Goal: Transaction & Acquisition: Purchase product/service

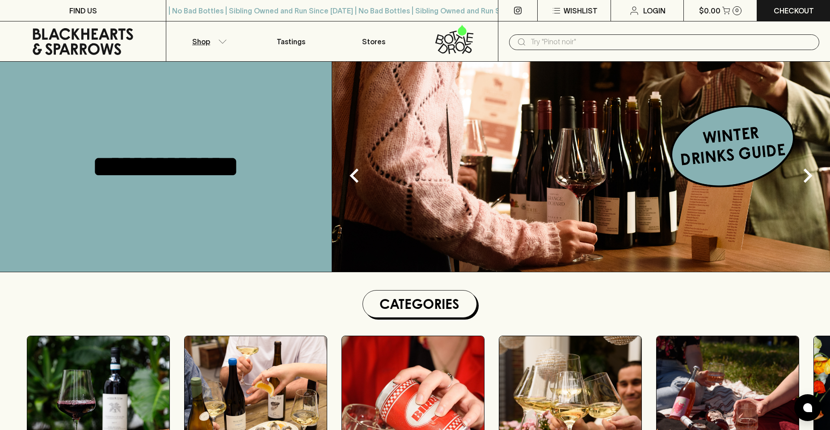
click at [193, 38] on p "Shop" at bounding box center [201, 41] width 18 height 11
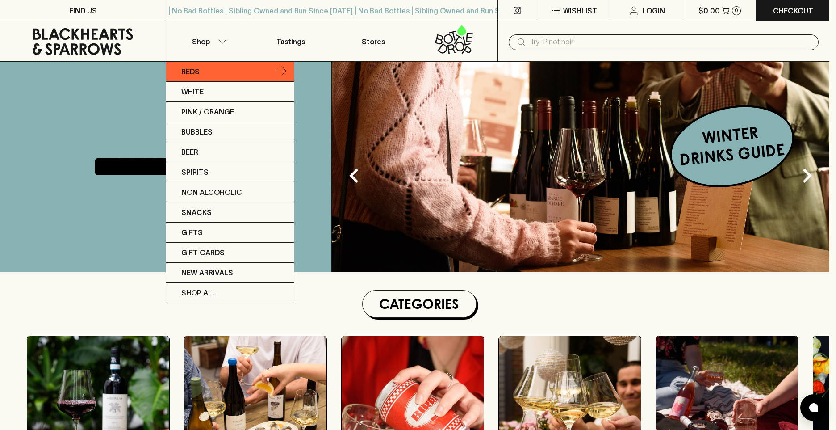
click at [276, 67] on link "Reds" at bounding box center [230, 72] width 128 height 20
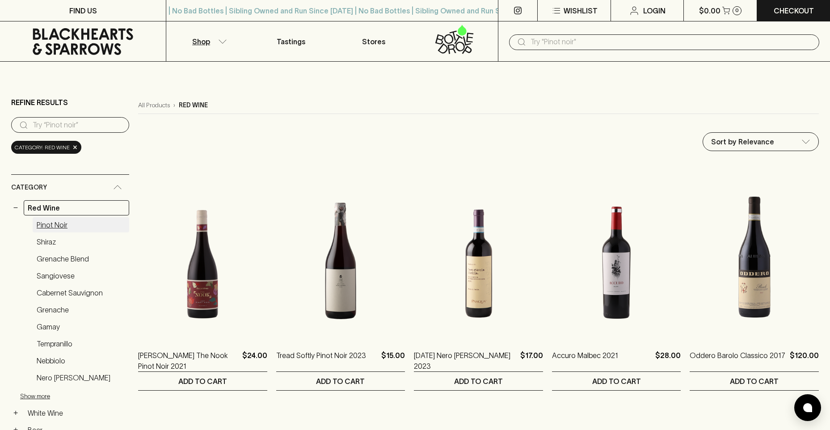
click at [76, 224] on link "Pinot Noir" at bounding box center [81, 224] width 97 height 15
